Goal: Entertainment & Leisure: Browse casually

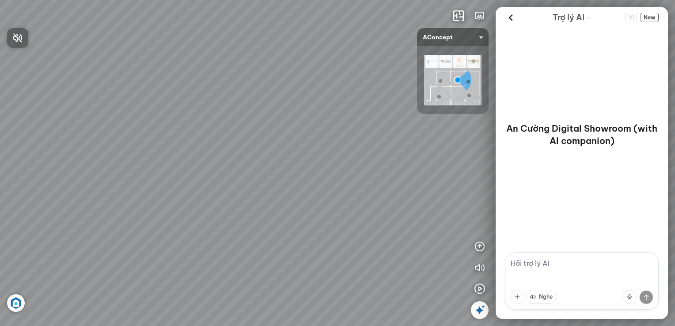
click at [514, 19] on div at bounding box center [337, 163] width 675 height 326
click at [510, 20] on icon at bounding box center [510, 17] width 13 height 13
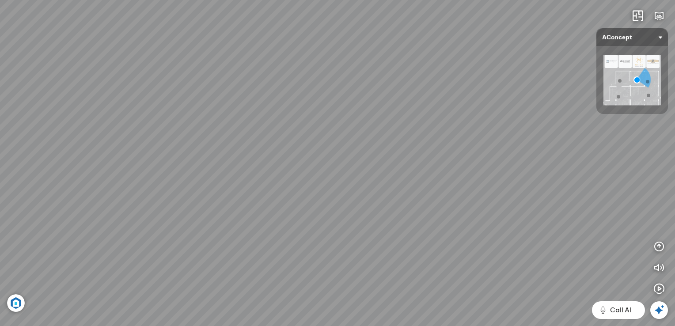
drag, startPoint x: 358, startPoint y: 186, endPoint x: 356, endPoint y: 77, distance: 109.1
click at [356, 77] on div "Sofa 3 chỗ Montgomery 22.500.000 VND Tranh in Thành phố 7.000.000 VND Bàn làm v…" at bounding box center [337, 163] width 675 height 326
drag, startPoint x: 401, startPoint y: 218, endPoint x: 398, endPoint y: 213, distance: 5.8
click at [398, 213] on div "Sofa 3 chỗ Montgomery 22.500.000 VND Tranh in Thành phố 7.000.000 VND Bàn làm v…" at bounding box center [337, 163] width 675 height 326
drag, startPoint x: 431, startPoint y: 158, endPoint x: 116, endPoint y: 94, distance: 321.3
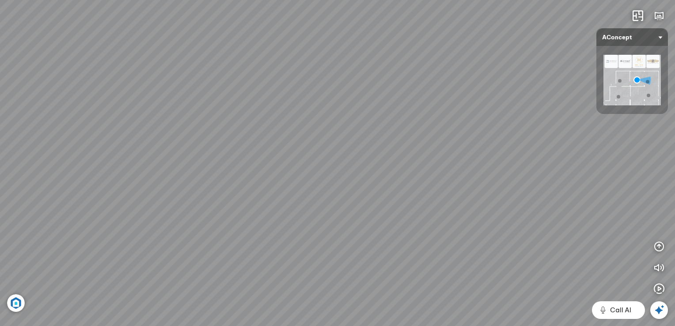
click at [116, 94] on div "Sofa 3 chỗ Montgomery 22.500.000 VND Tranh in Thành phố 7.000.000 VND Bàn làm v…" at bounding box center [337, 163] width 675 height 326
drag, startPoint x: 394, startPoint y: 124, endPoint x: 242, endPoint y: 122, distance: 152.3
click at [242, 122] on div "Sofa 3 chỗ Montgomery 22.500.000 VND Tranh in Thành phố 7.000.000 VND Bàn làm v…" at bounding box center [337, 163] width 675 height 326
drag, startPoint x: 213, startPoint y: 155, endPoint x: 289, endPoint y: 163, distance: 76.8
click at [289, 163] on div "Sofa 3 chỗ Montgomery 22.500.000 VND Tranh in Thành phố 7.000.000 VND Bàn làm v…" at bounding box center [337, 163] width 675 height 326
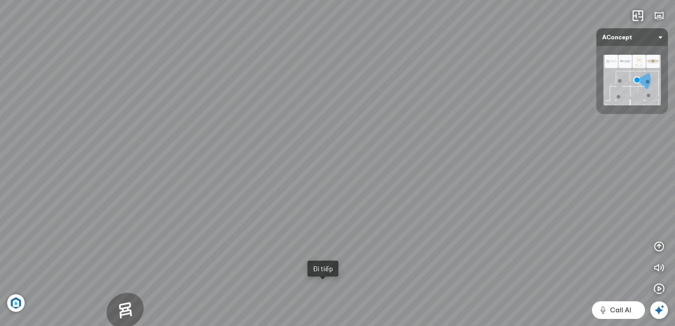
click at [646, 95] on img at bounding box center [631, 80] width 57 height 50
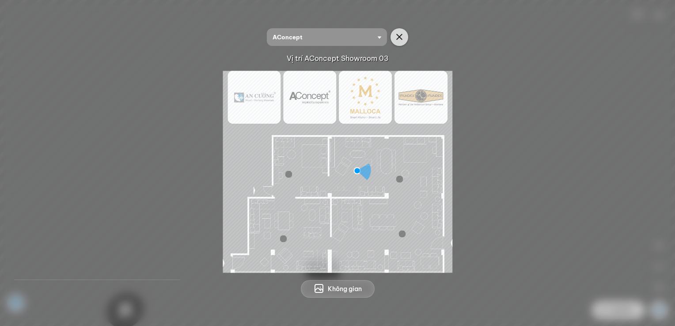
click at [397, 34] on icon "button" at bounding box center [399, 37] width 11 height 11
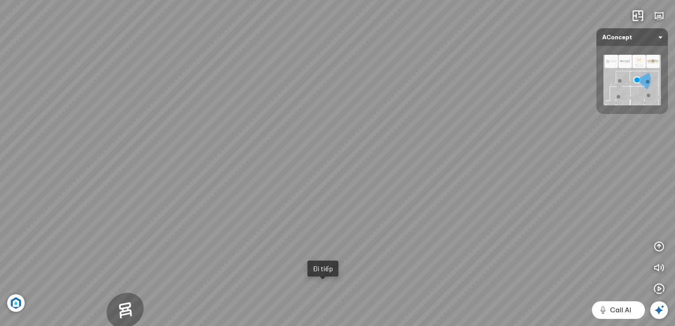
click at [643, 96] on img at bounding box center [631, 80] width 57 height 50
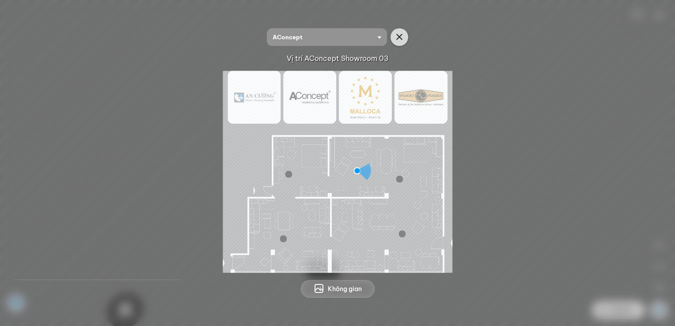
click at [400, 31] on button "button" at bounding box center [399, 37] width 18 height 18
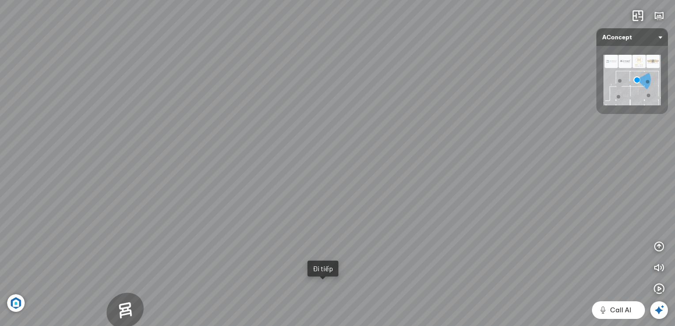
drag, startPoint x: 637, startPoint y: 79, endPoint x: 650, endPoint y: 92, distance: 18.1
click at [650, 92] on img at bounding box center [631, 80] width 57 height 50
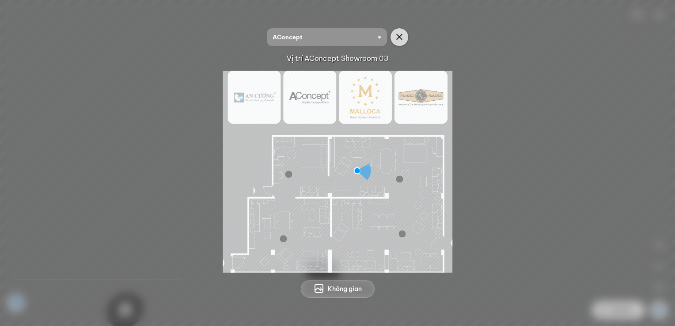
click at [399, 34] on icon "button" at bounding box center [399, 37] width 11 height 11
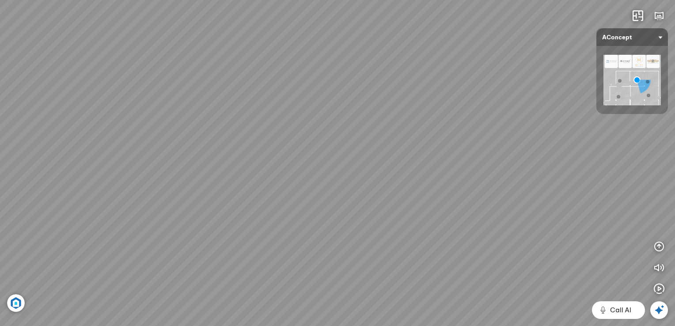
drag, startPoint x: 382, startPoint y: 125, endPoint x: 119, endPoint y: 89, distance: 265.5
click at [119, 89] on div "Sofa 3 chỗ Montgomery 22.500.000 VND Tranh in Thành phố 7.000.000 VND Bàn làm v…" at bounding box center [337, 163] width 675 height 326
drag, startPoint x: 62, startPoint y: 171, endPoint x: 332, endPoint y: 172, distance: 270.2
click at [332, 172] on div "Sofa 3 chỗ Montgomery 22.500.000 VND Tranh in Thành phố 7.000.000 VND Bàn làm v…" at bounding box center [337, 163] width 675 height 326
drag, startPoint x: 299, startPoint y: 89, endPoint x: 71, endPoint y: 151, distance: 237.0
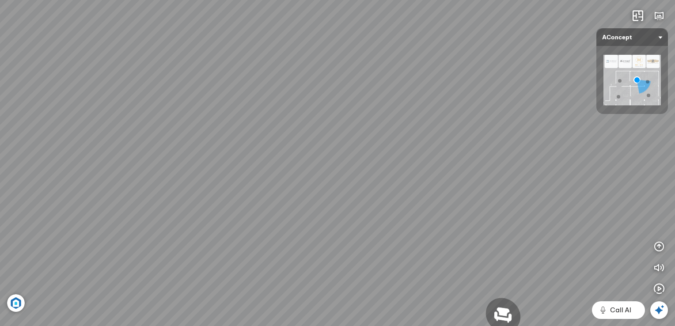
click at [71, 151] on div "Sofa 3 chỗ Montgomery 22.500.000 VND Tranh in Thành phố 7.000.000 VND Bàn làm v…" at bounding box center [337, 163] width 675 height 326
drag, startPoint x: 72, startPoint y: 138, endPoint x: 142, endPoint y: 176, distance: 80.0
click at [142, 176] on div "Sofa 3 chỗ Montgomery 22.500.000 VND Tranh in Thành phố 7.000.000 VND Bàn làm v…" at bounding box center [337, 163] width 675 height 326
click at [619, 92] on img at bounding box center [631, 80] width 57 height 50
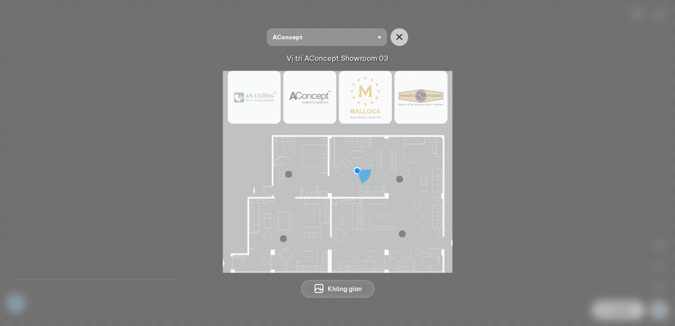
click at [400, 232] on div at bounding box center [401, 233] width 7 height 7
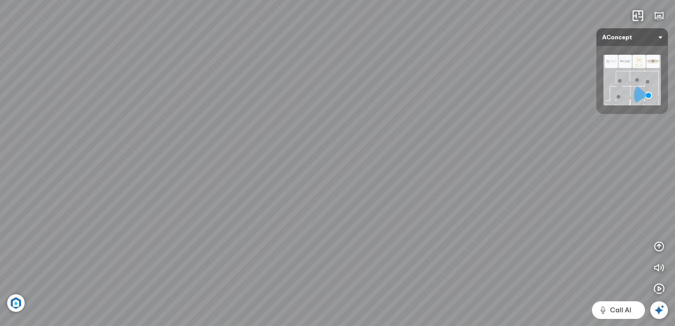
drag, startPoint x: 259, startPoint y: 195, endPoint x: 674, endPoint y: 155, distance: 417.4
click at [674, 155] on html "Ghế ăn Andrew 3.200.000 VND Ghế ăn Wilma 1.800.000 VND Sofa 3 chỗ [PERSON_NAME]…" at bounding box center [337, 163] width 675 height 326
drag, startPoint x: 398, startPoint y: 154, endPoint x: 383, endPoint y: 227, distance: 74.4
click at [382, 227] on div "Ghế ăn Andrew 3.200.000 VND Ghế ăn Wilma 1.800.000 VND Sofa 3 chỗ [PERSON_NAME]…" at bounding box center [337, 163] width 675 height 326
drag, startPoint x: 301, startPoint y: 156, endPoint x: 23, endPoint y: 112, distance: 282.0
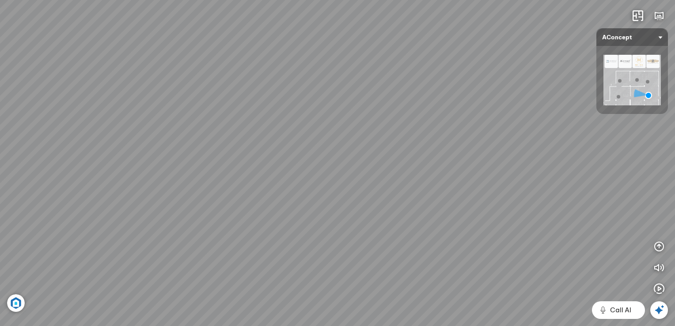
click at [23, 112] on div "Ghế ăn Andrew 3.200.000 VND Ghế ăn Wilma 1.800.000 VND Sofa 3 chỗ [PERSON_NAME]…" at bounding box center [337, 163] width 675 height 326
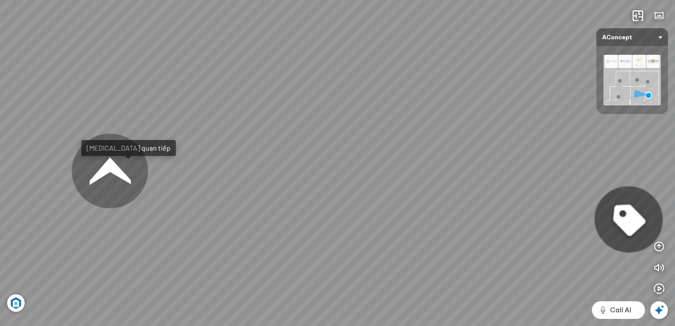
drag, startPoint x: 28, startPoint y: 111, endPoint x: 69, endPoint y: 116, distance: 41.3
click at [69, 116] on div "Ghế ăn Andrew 3.200.000 VND Ghế ăn Wilma 1.800.000 VND Sofa 3 chỗ [PERSON_NAME]…" at bounding box center [337, 163] width 675 height 326
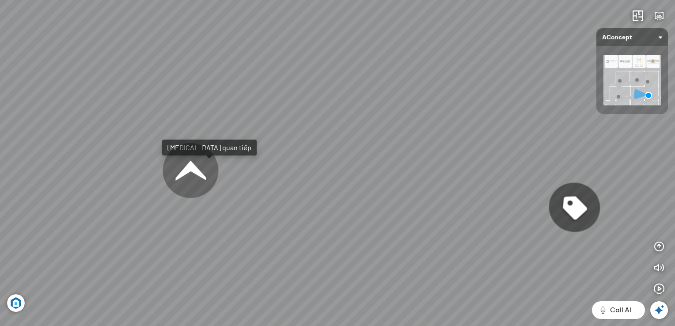
click at [618, 96] on div at bounding box center [618, 97] width 4 height 4
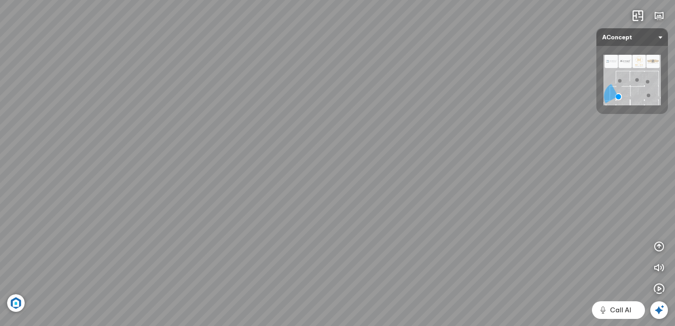
drag, startPoint x: 427, startPoint y: 132, endPoint x: 674, endPoint y: 130, distance: 247.3
click at [674, 130] on html "Sofa 2 chỗ Biloxi 15.000.000 VND Sofa góc trái Perth 38.500.000 VND [GEOGRAPHIC…" at bounding box center [337, 163] width 675 height 326
drag, startPoint x: 383, startPoint y: 190, endPoint x: 664, endPoint y: 176, distance: 281.6
click at [674, 169] on html "Sofa 2 chỗ Biloxi 15.000.000 VND Sofa góc trái Perth 38.500.000 VND [GEOGRAPHIC…" at bounding box center [337, 163] width 675 height 326
drag, startPoint x: 274, startPoint y: 190, endPoint x: 674, endPoint y: 129, distance: 404.7
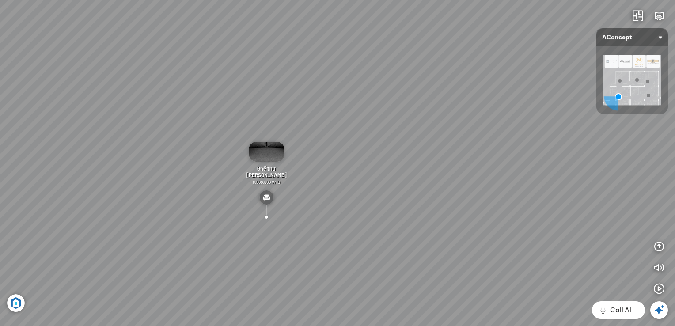
click at [674, 129] on html "Sofa 2 chỗ Biloxi 15.000.000 VND Sofa góc trái Perth 38.500.000 VND [GEOGRAPHIC…" at bounding box center [337, 163] width 675 height 326
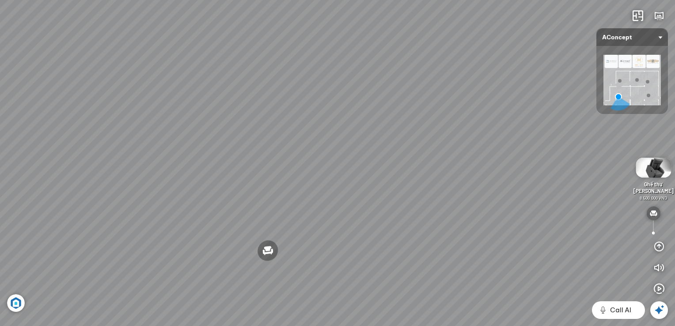
drag, startPoint x: 334, startPoint y: 147, endPoint x: 676, endPoint y: 135, distance: 342.0
click at [674, 135] on html "Sofa 2 chỗ Biloxi 15.000.000 VND Sofa góc trái Perth 38.500.000 VND [GEOGRAPHIC…" at bounding box center [337, 163] width 675 height 326
drag, startPoint x: 196, startPoint y: 222, endPoint x: 676, endPoint y: 217, distance: 479.6
click at [674, 217] on html "Sofa 2 chỗ Biloxi 15.000.000 VND Sofa góc trái Perth 38.500.000 VND [GEOGRAPHIC…" at bounding box center [337, 163] width 675 height 326
drag, startPoint x: 449, startPoint y: 66, endPoint x: 448, endPoint y: 128, distance: 62.3
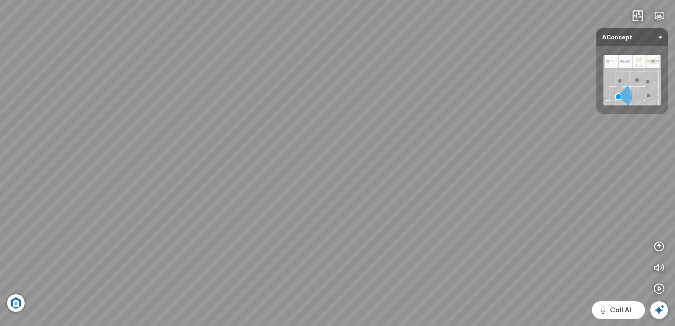
click at [448, 128] on div "Sofa 2 chỗ Biloxi 15.000.000 VND Sofa góc trái Perth 38.500.000 VND [GEOGRAPHIC…" at bounding box center [337, 163] width 675 height 326
drag, startPoint x: 213, startPoint y: 133, endPoint x: 385, endPoint y: 125, distance: 172.9
click at [385, 125] on div "Sofa 2 chỗ Biloxi 15.000.000 VND Sofa góc trái Perth 38.500.000 VND [GEOGRAPHIC…" at bounding box center [337, 163] width 675 height 326
click at [620, 76] on img at bounding box center [631, 80] width 57 height 50
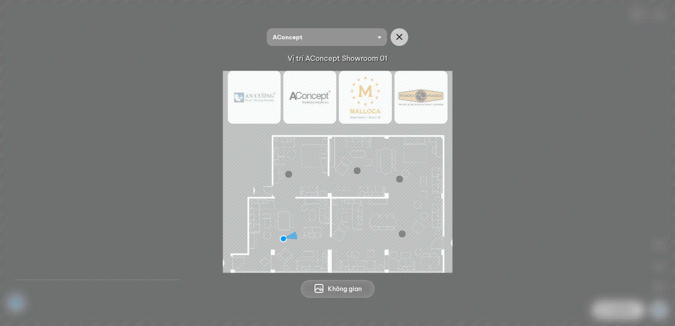
click at [288, 173] on div at bounding box center [288, 174] width 7 height 7
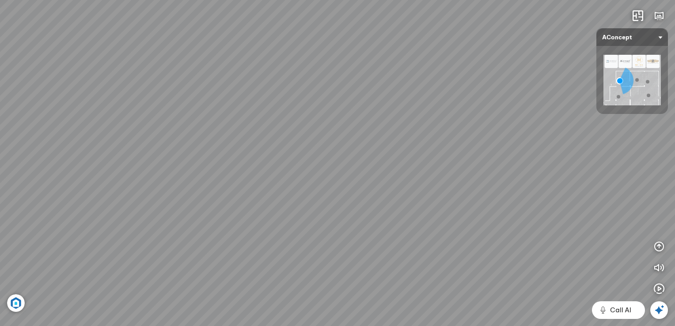
drag, startPoint x: 468, startPoint y: 167, endPoint x: 400, endPoint y: 188, distance: 71.6
click at [400, 188] on div "Tủ đầu giường Florence 3.000.000 VND Bàn Cafe Cadiz 5.500.000 VND Sofa 3 chỗ Su…" at bounding box center [337, 163] width 675 height 326
